Goal: Check status

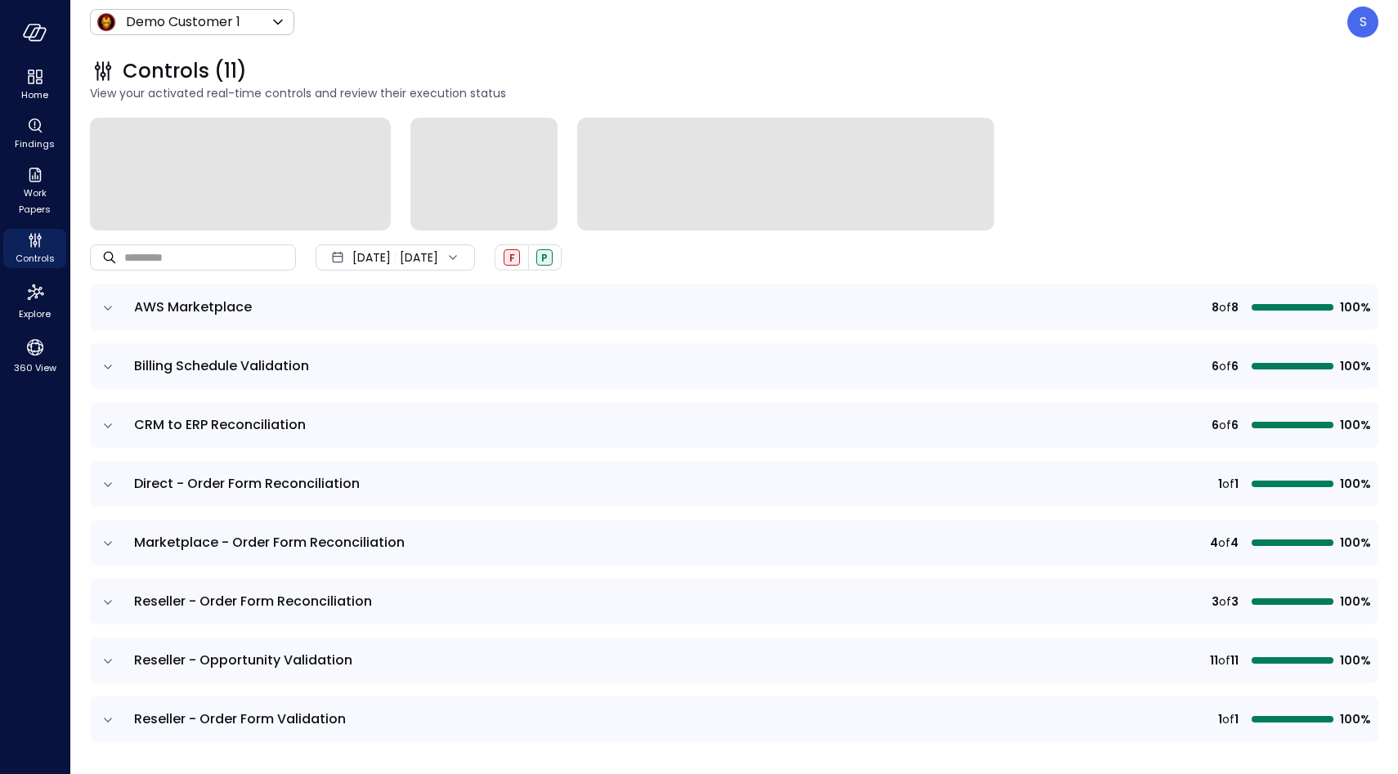
click at [107, 303] on icon "expand row" at bounding box center [108, 308] width 16 height 16
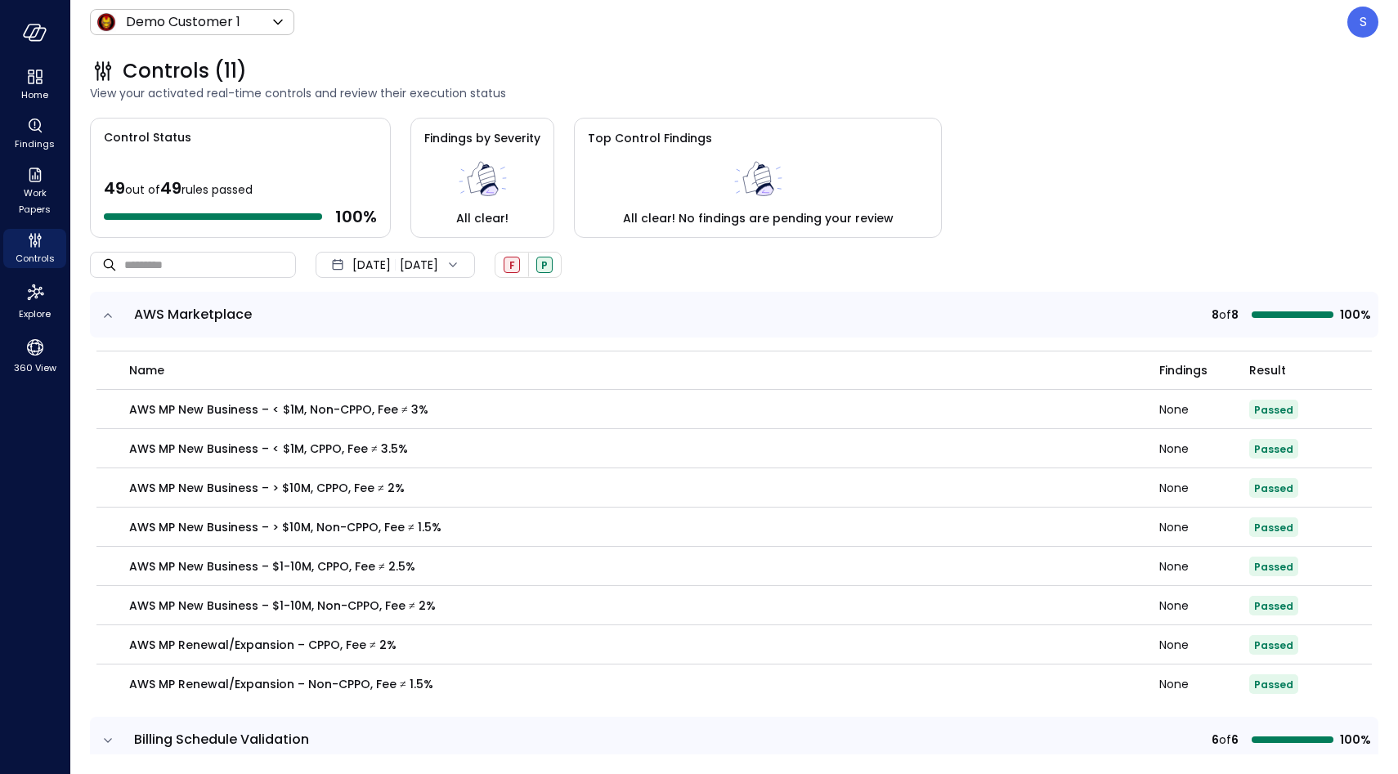
click at [107, 303] on td at bounding box center [107, 315] width 34 height 46
click at [108, 313] on icon "expand row" at bounding box center [108, 315] width 8 height 4
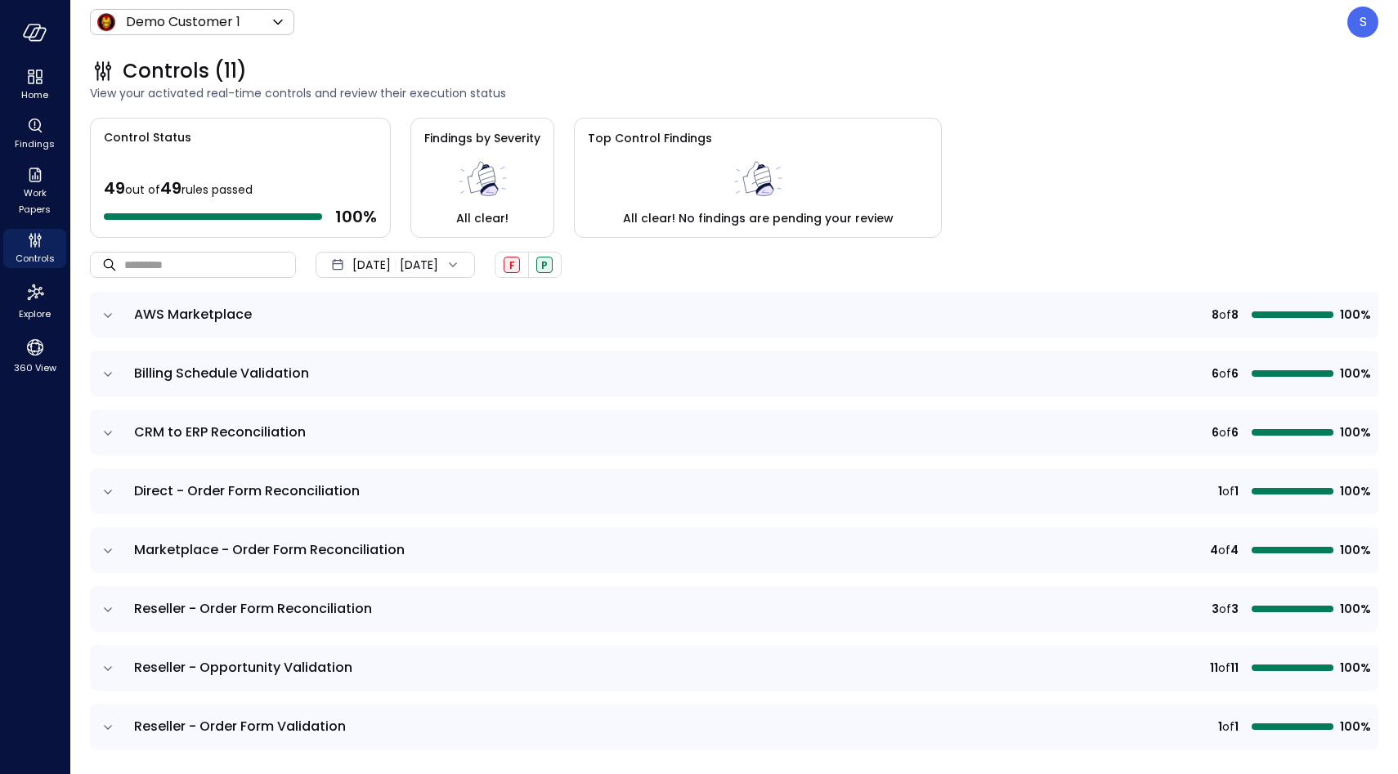
click at [105, 485] on icon "expand row" at bounding box center [108, 492] width 16 height 16
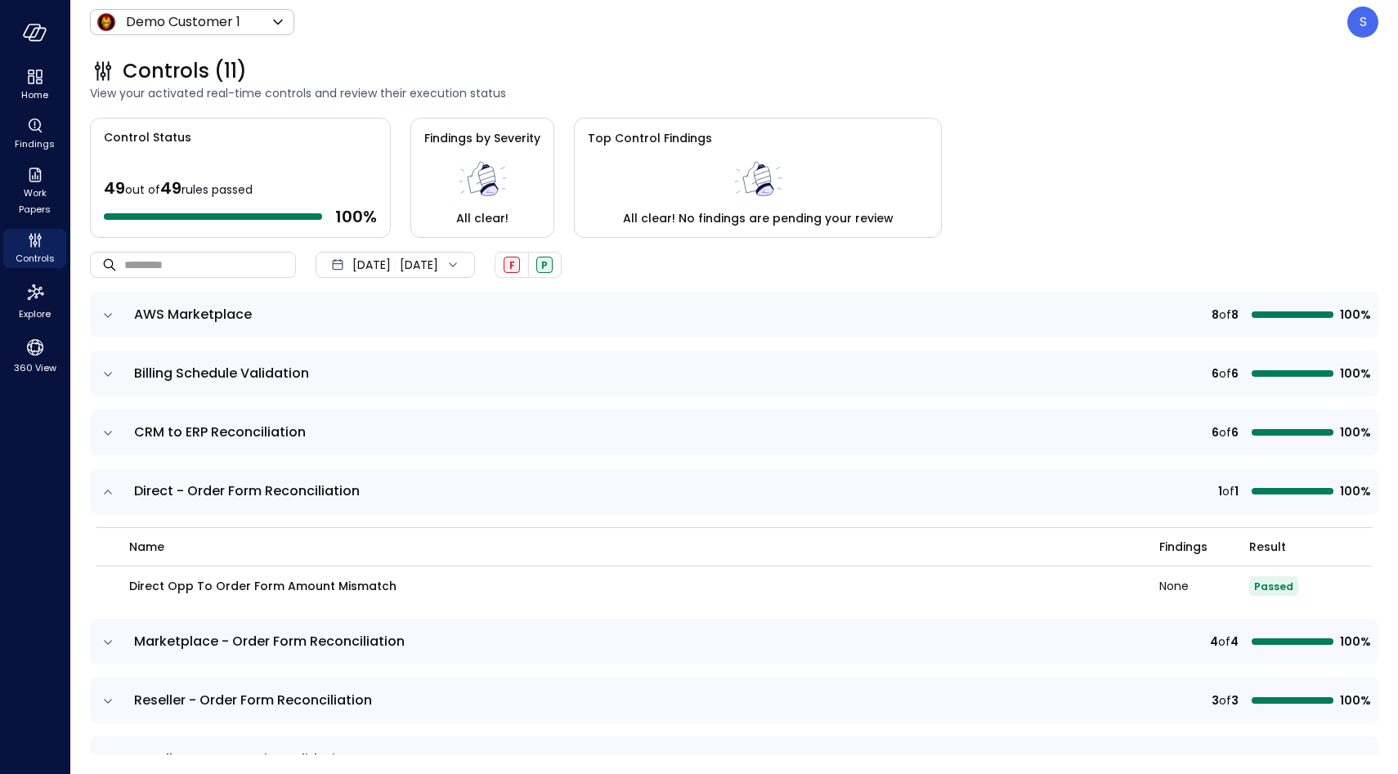
click at [105, 485] on icon "expand row" at bounding box center [108, 492] width 16 height 16
